Goal: Find specific page/section: Find specific page/section

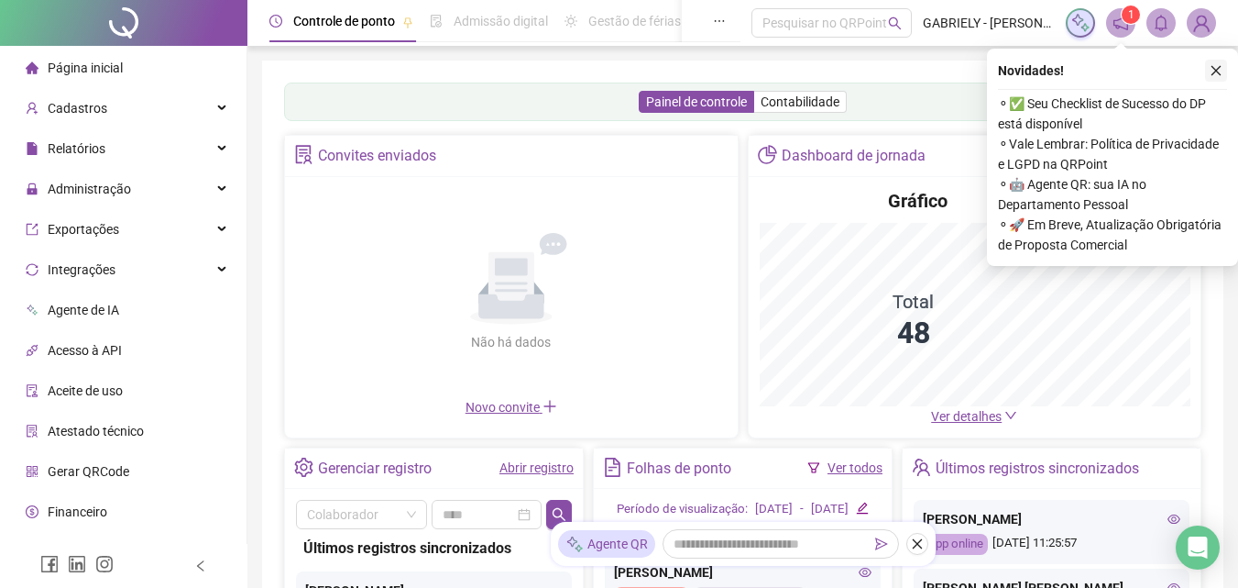
click at [1208, 72] on button "button" at bounding box center [1216, 71] width 22 height 22
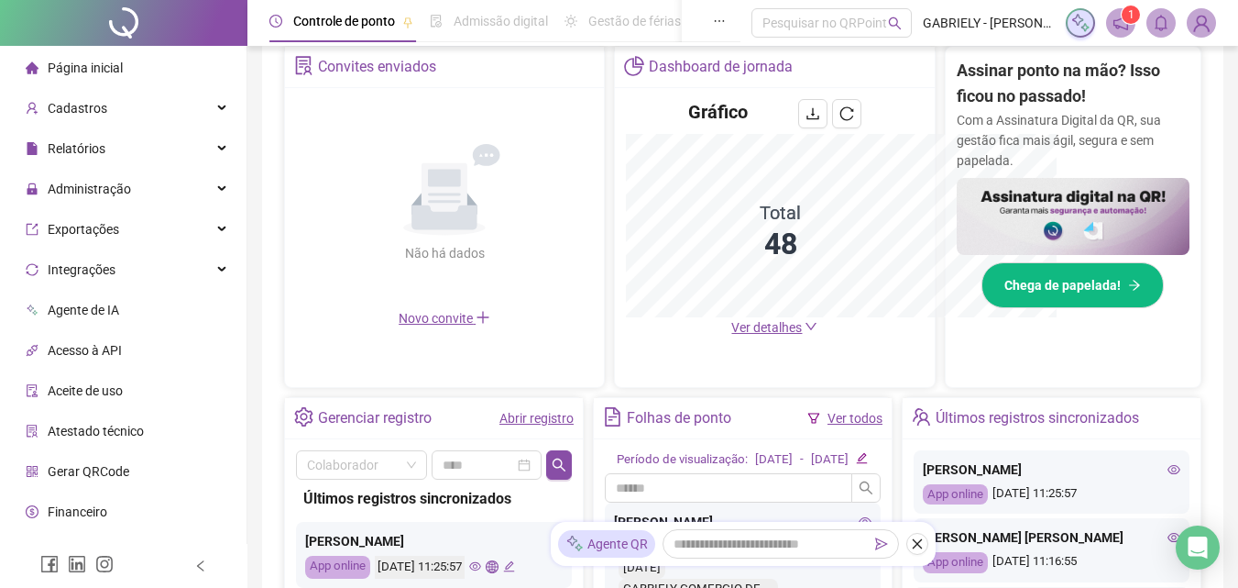
scroll to position [630, 0]
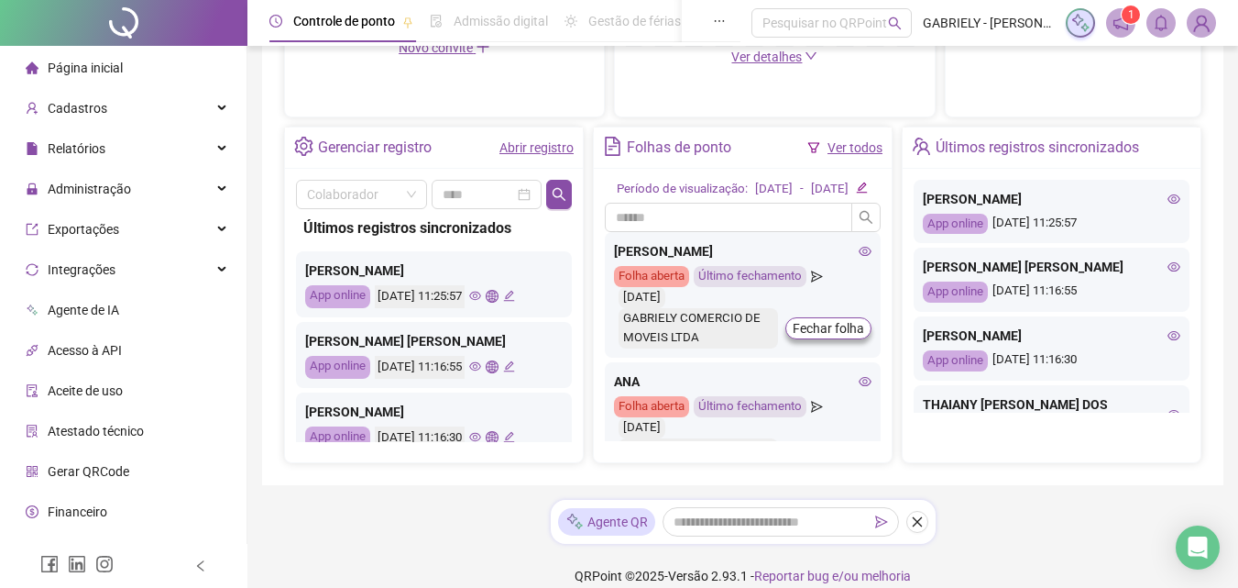
click at [481, 291] on icon "eye" at bounding box center [475, 296] width 12 height 12
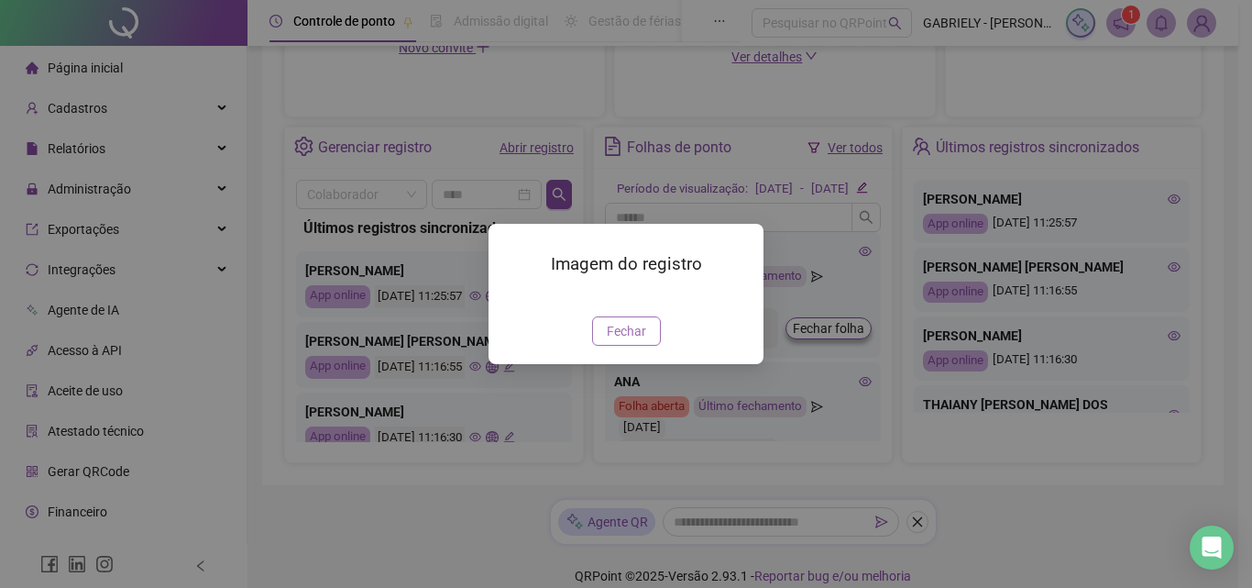
click at [620, 341] on span "Fechar" at bounding box center [626, 331] width 39 height 20
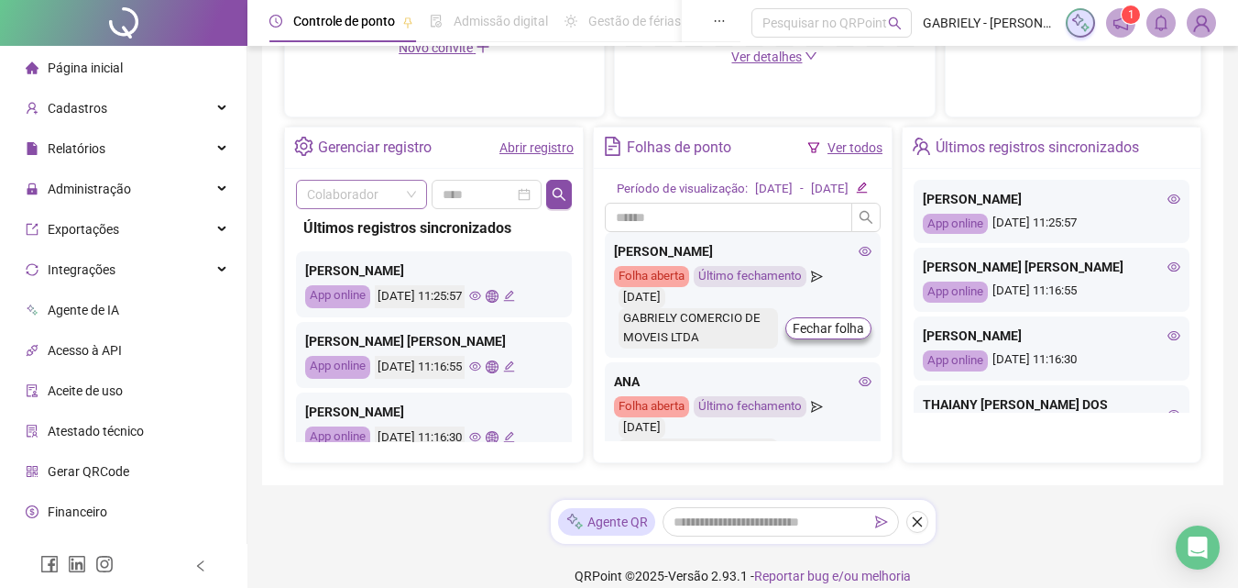
click at [390, 203] on input "search" at bounding box center [353, 194] width 93 height 27
type input "*******"
click at [567, 187] on button "button" at bounding box center [559, 194] width 25 height 29
click at [481, 296] on icon "eye" at bounding box center [475, 296] width 12 height 12
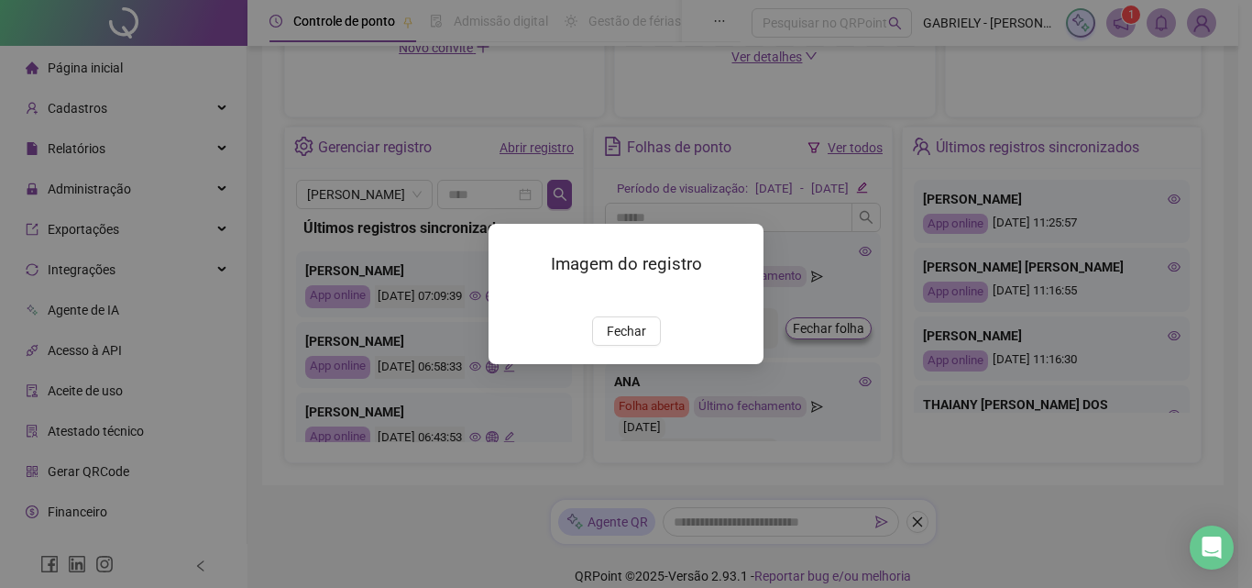
drag, startPoint x: 632, startPoint y: 438, endPoint x: 736, endPoint y: 484, distance: 114.1
click at [736, 484] on div "Imagem do registro Fechar" at bounding box center [626, 294] width 1252 height 588
click at [625, 341] on span "Fechar" at bounding box center [626, 331] width 39 height 20
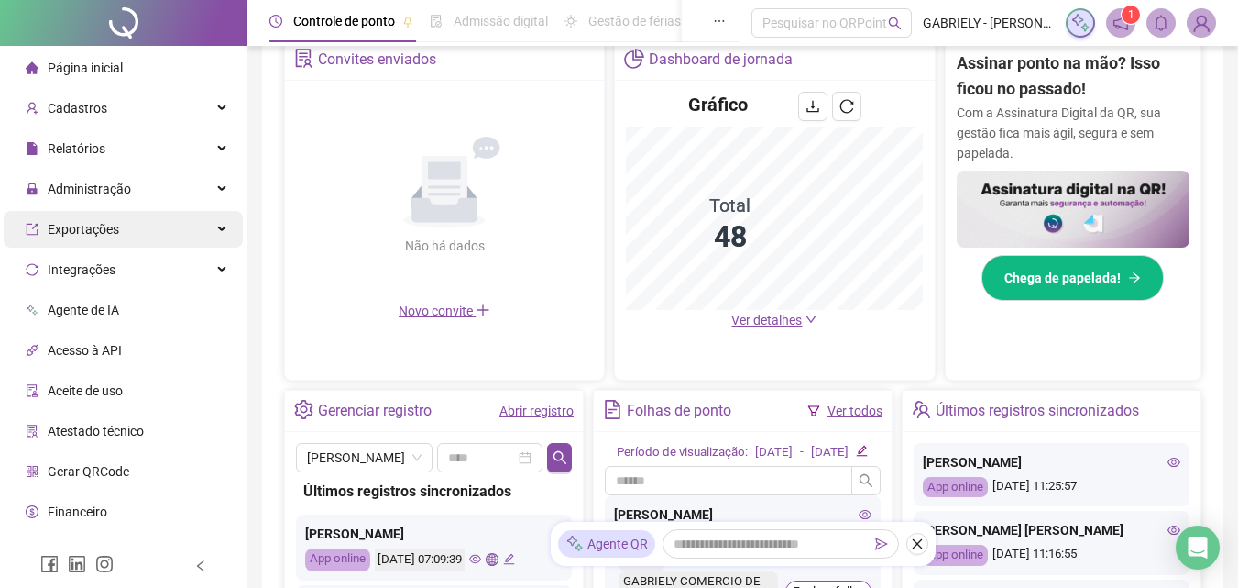
scroll to position [355, 0]
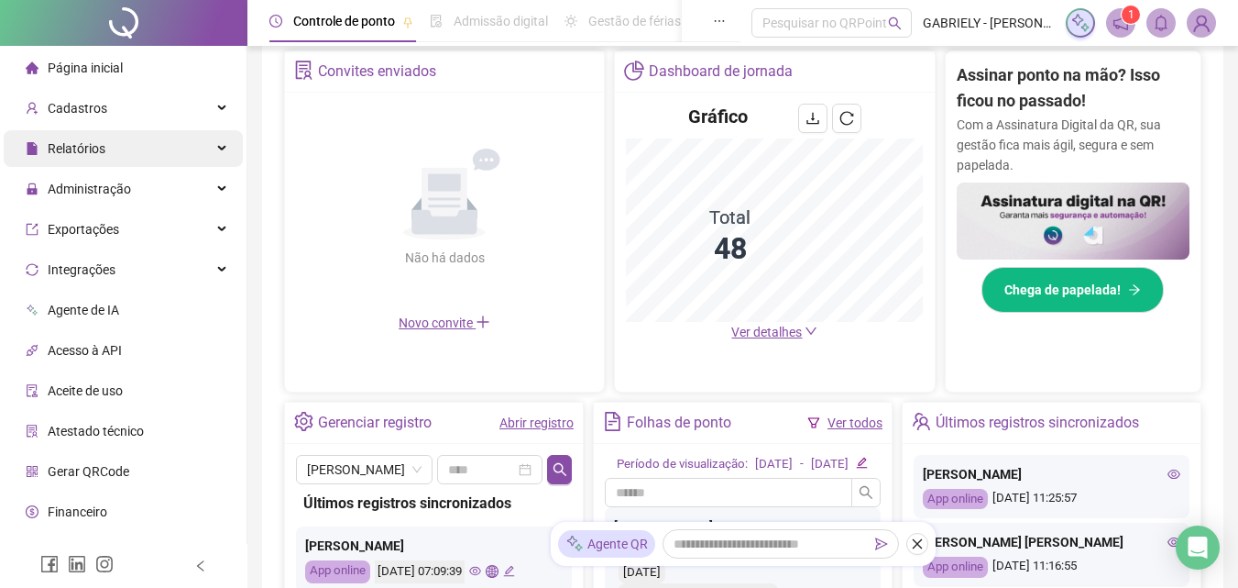
click at [99, 146] on span "Relatórios" at bounding box center [77, 148] width 58 height 15
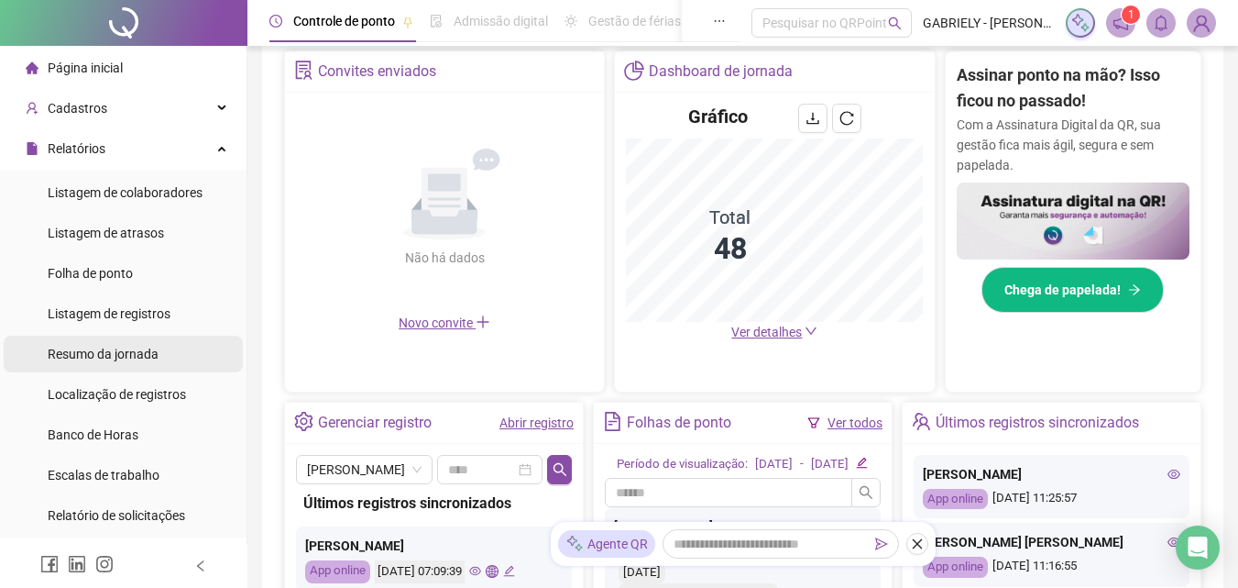
click at [148, 358] on span "Resumo da jornada" at bounding box center [103, 353] width 111 height 15
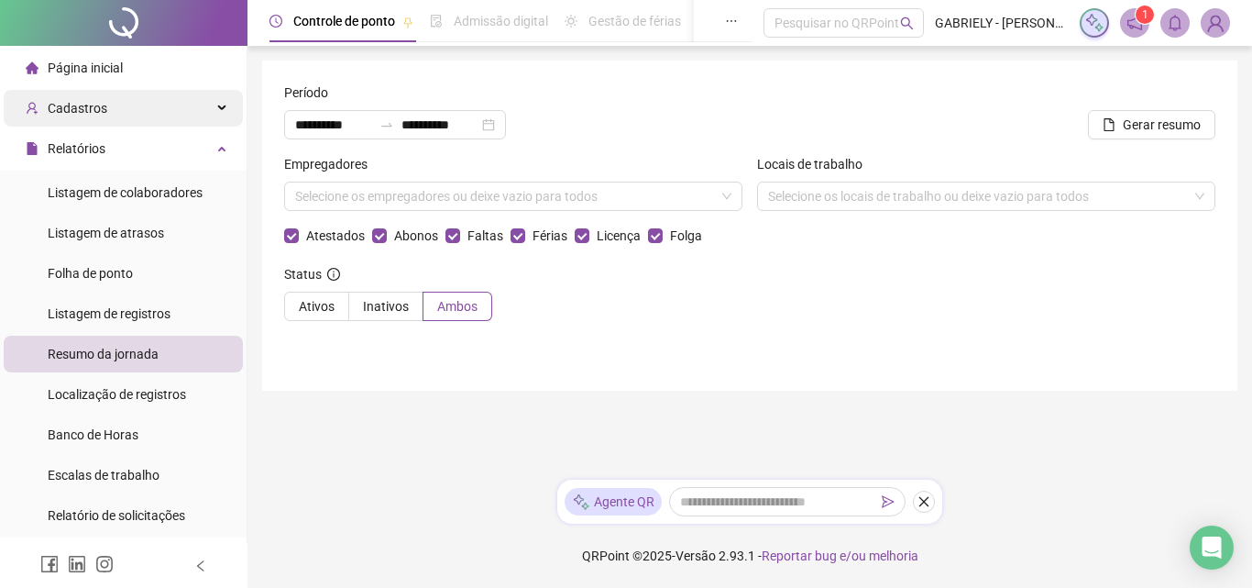
click at [127, 100] on div "Cadastros" at bounding box center [123, 108] width 239 height 37
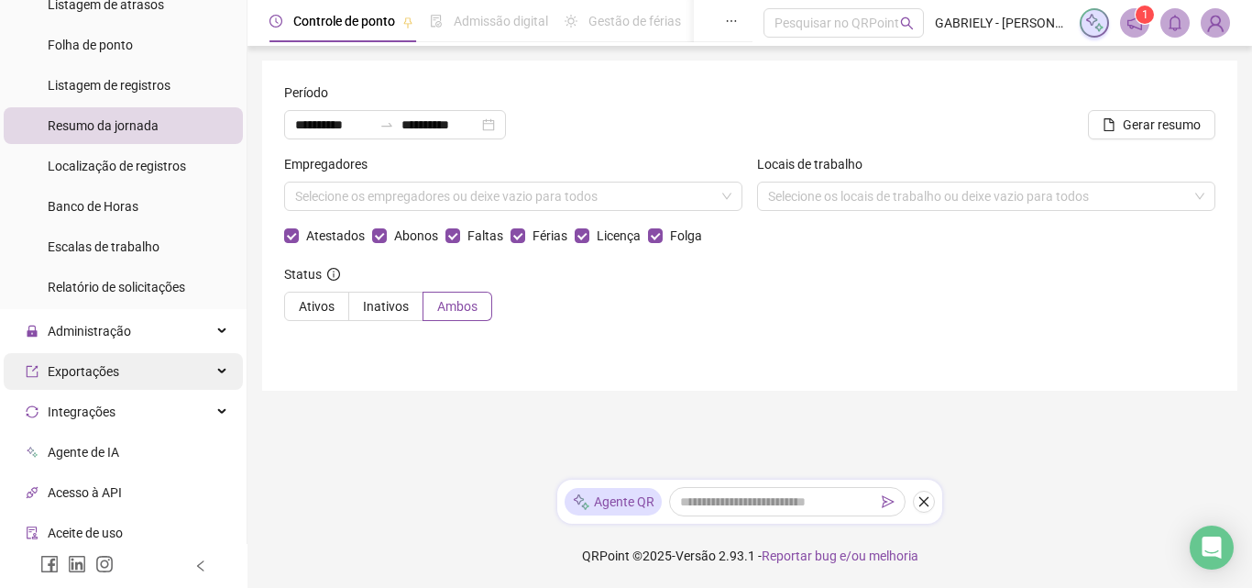
scroll to position [550, 0]
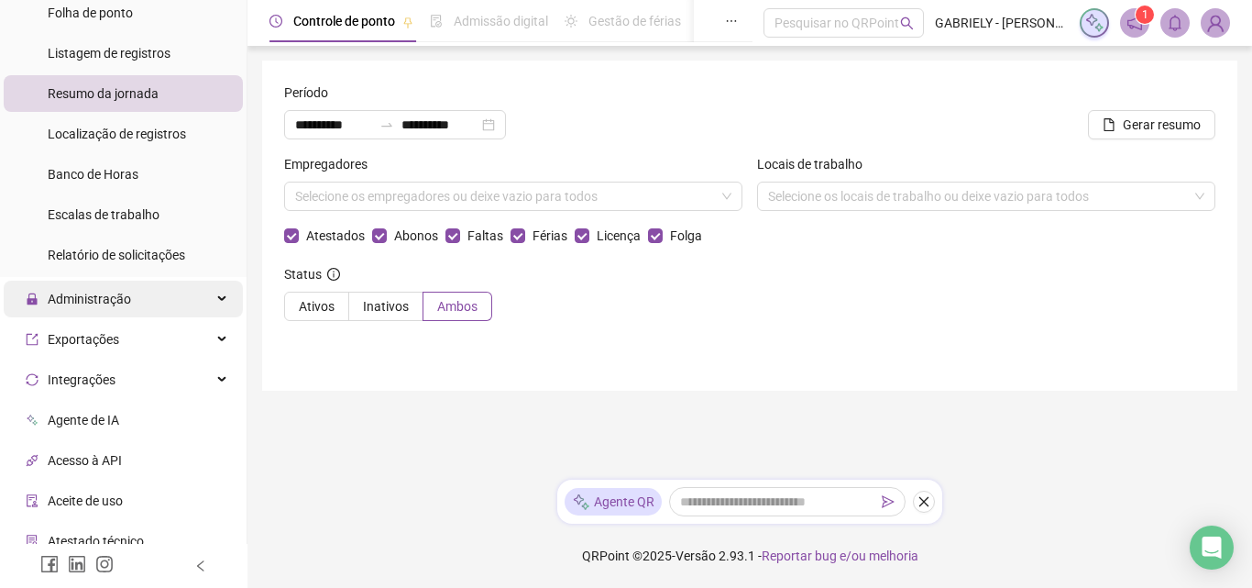
click at [103, 304] on span "Administração" at bounding box center [89, 298] width 83 height 15
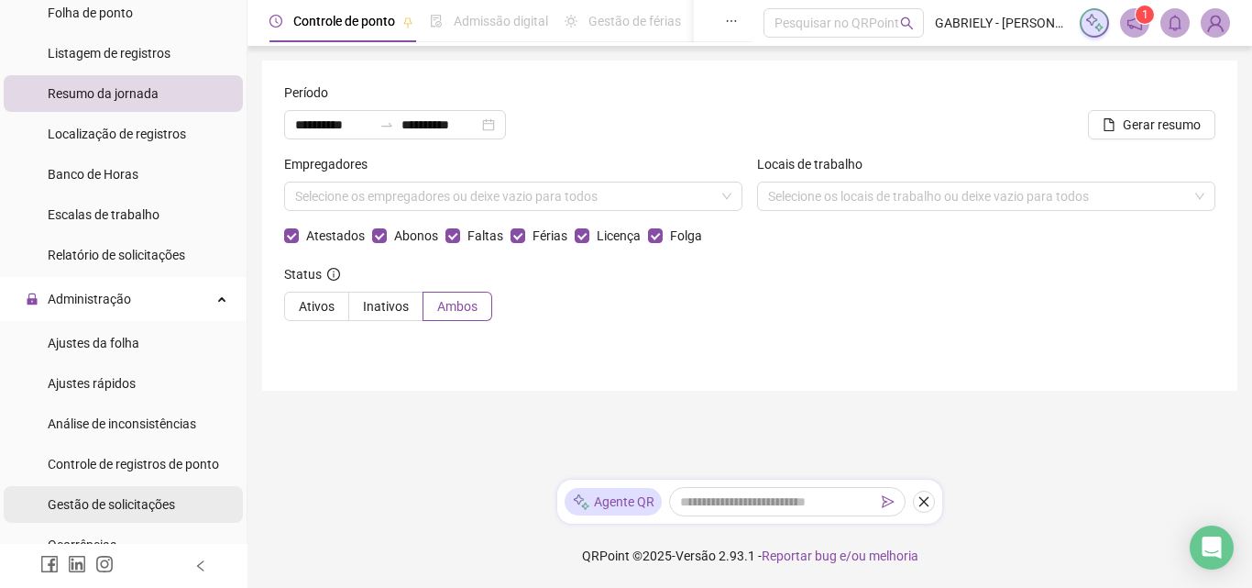
click at [166, 511] on span "Gestão de solicitações" at bounding box center [111, 504] width 127 height 15
